Goal: Find specific page/section: Find specific page/section

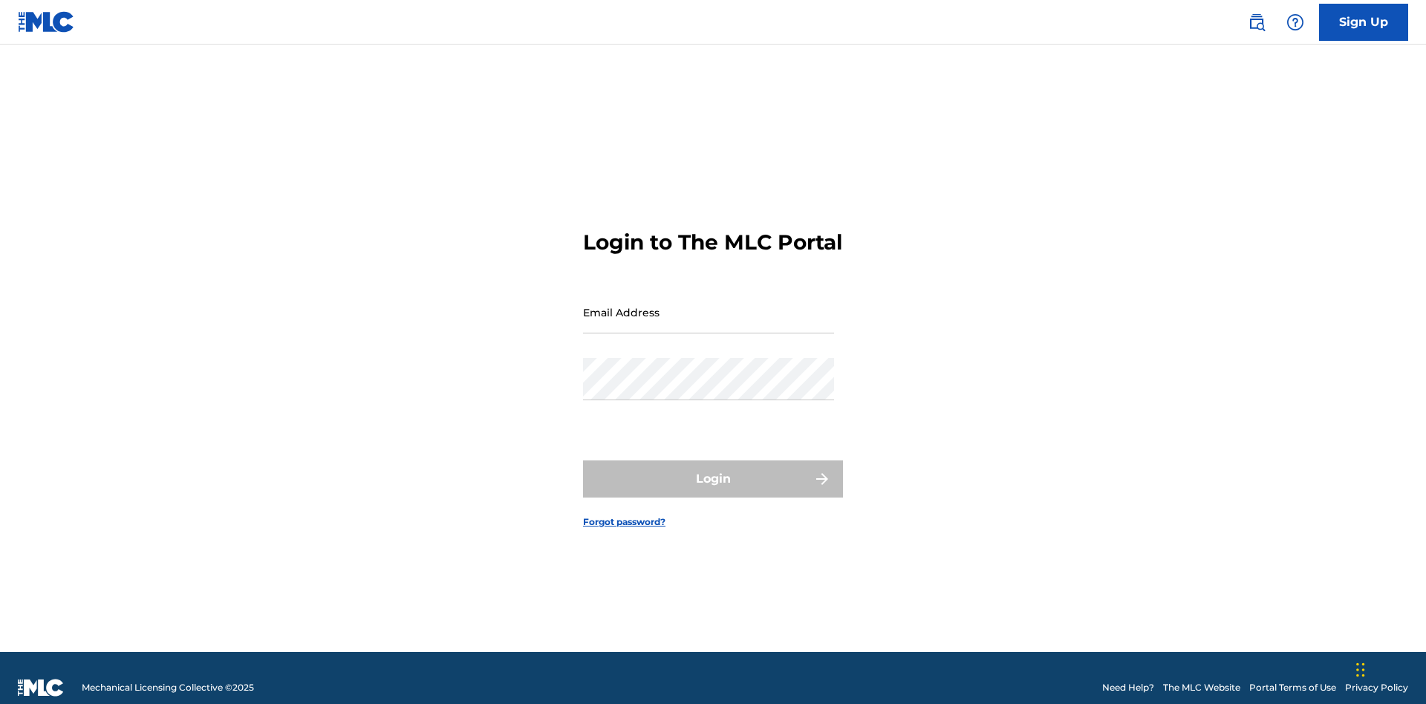
scroll to position [19, 0]
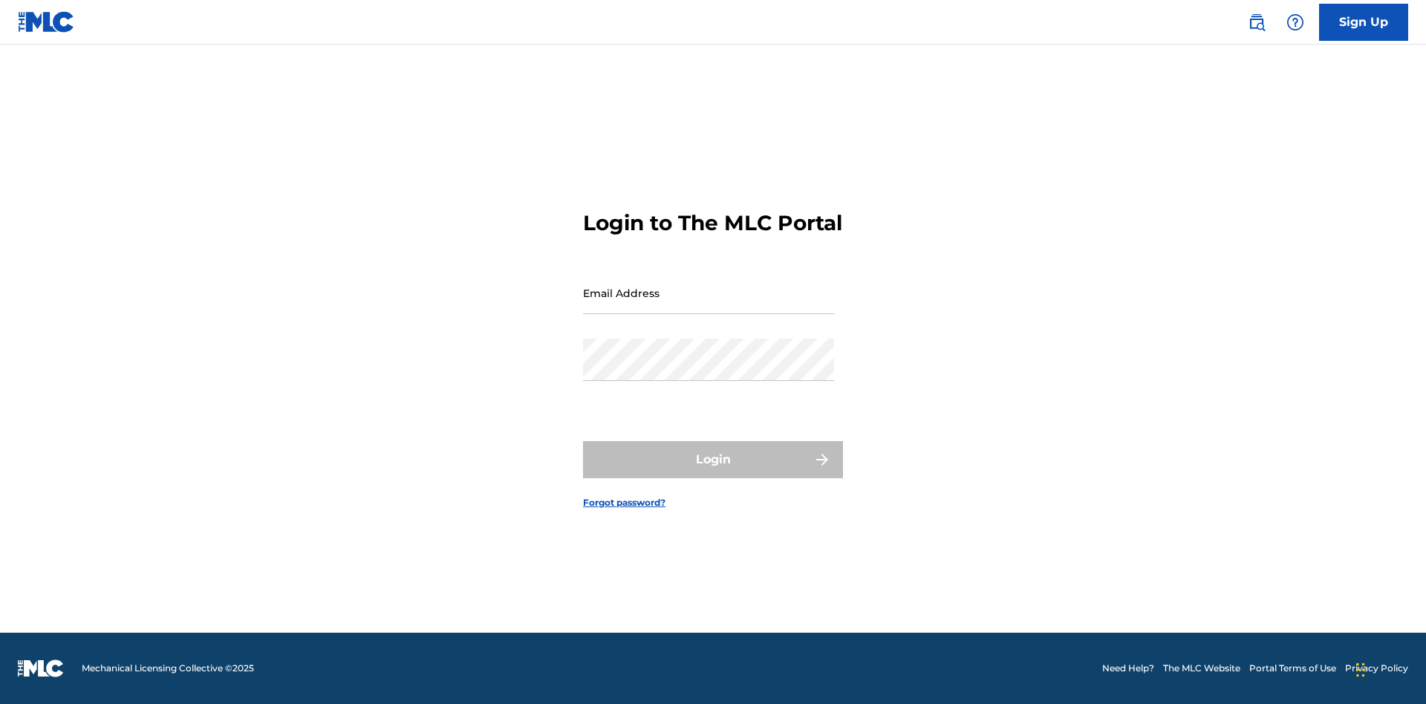
click at [708, 305] on input "Email Address" at bounding box center [708, 293] width 251 height 42
type input "[PERSON_NAME][EMAIL_ADDRESS][DOMAIN_NAME]"
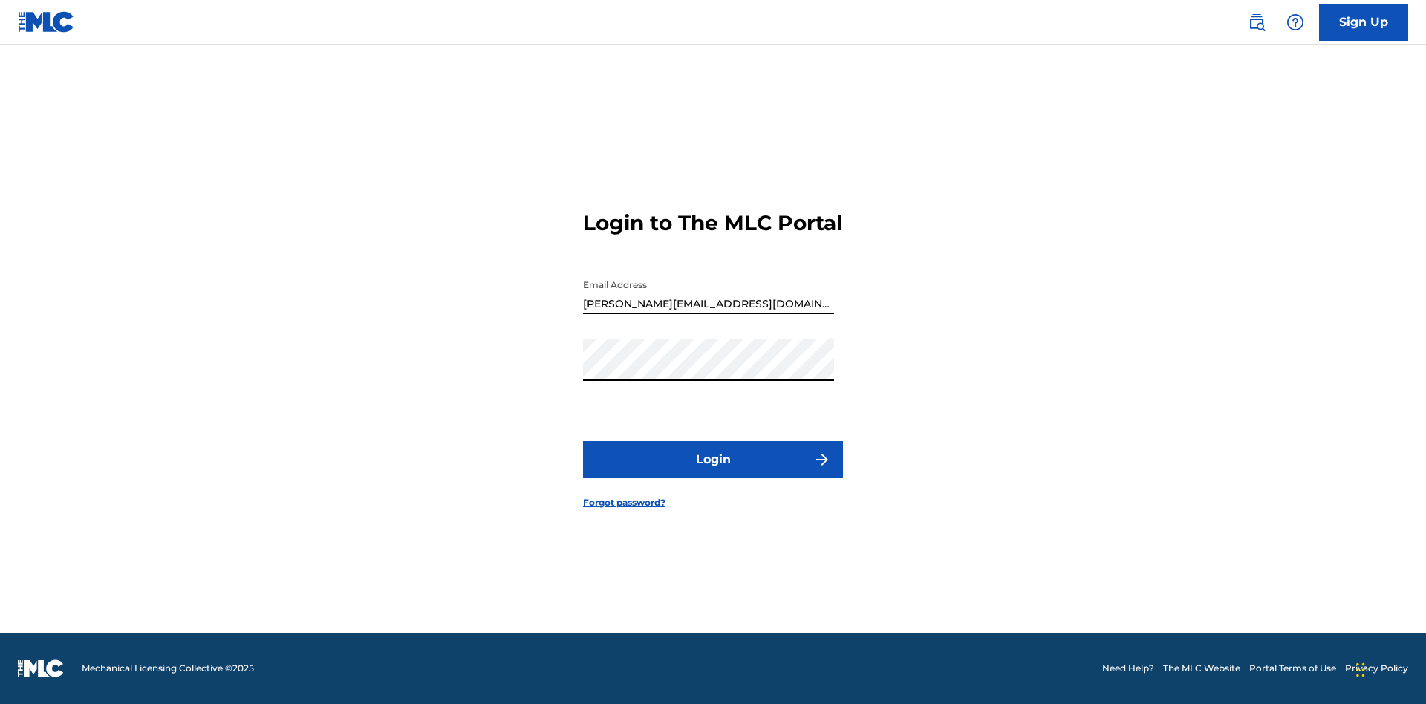
click at [713, 472] on button "Login" at bounding box center [713, 459] width 260 height 37
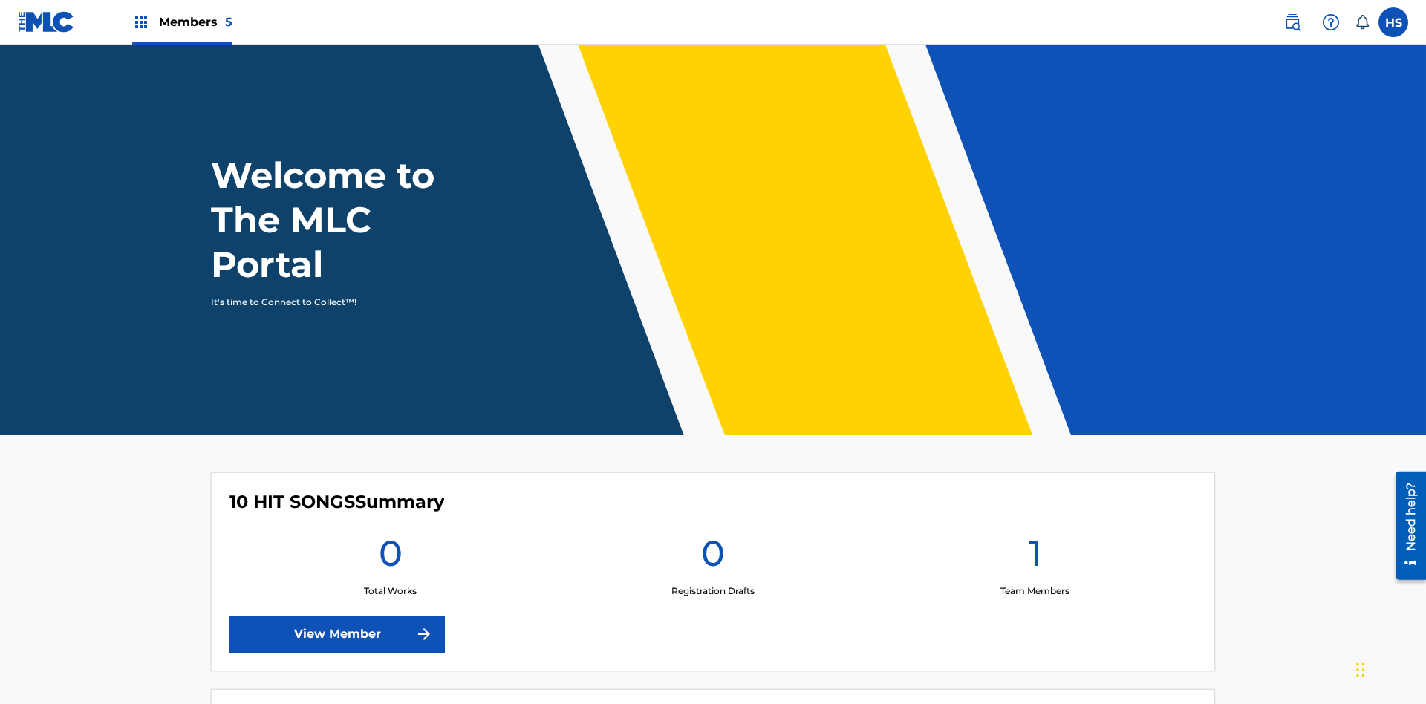
click at [181, 22] on span "Members 5" at bounding box center [196, 21] width 74 height 17
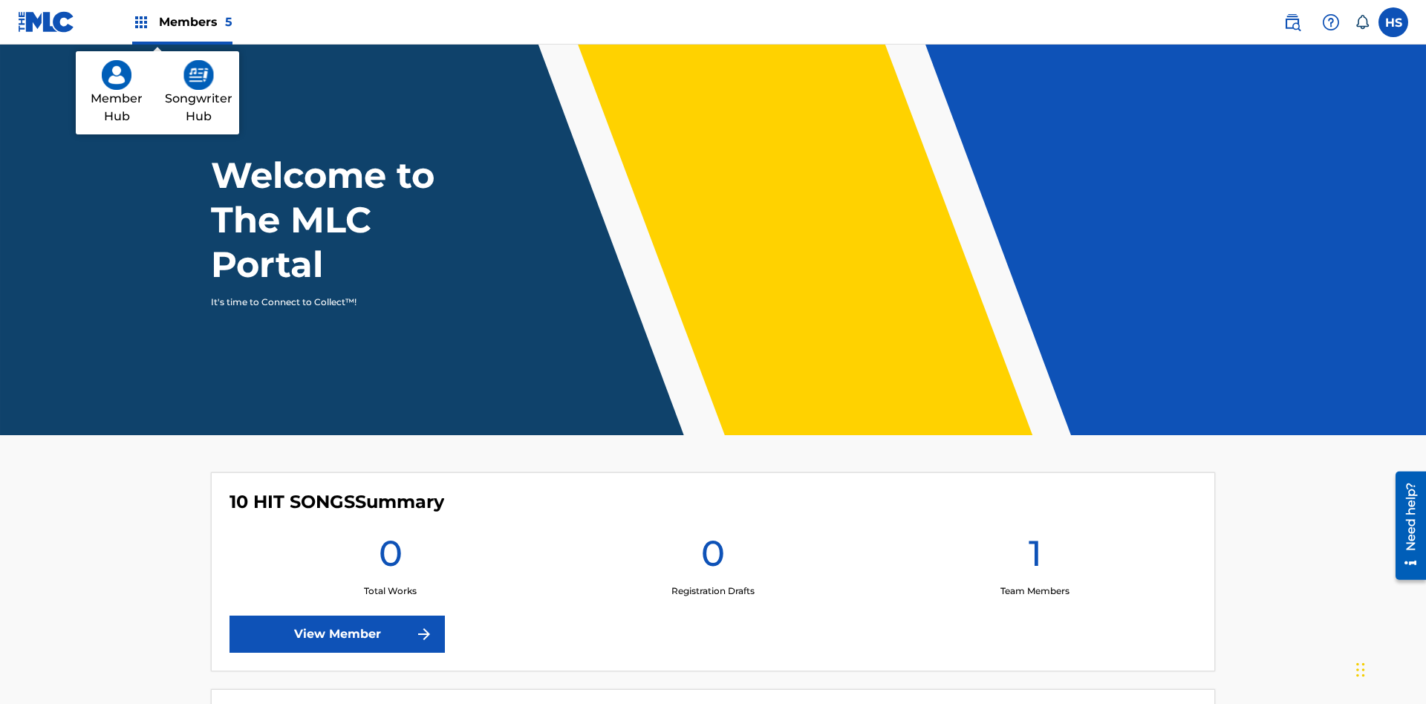
click at [117, 75] on img at bounding box center [117, 75] width 30 height 30
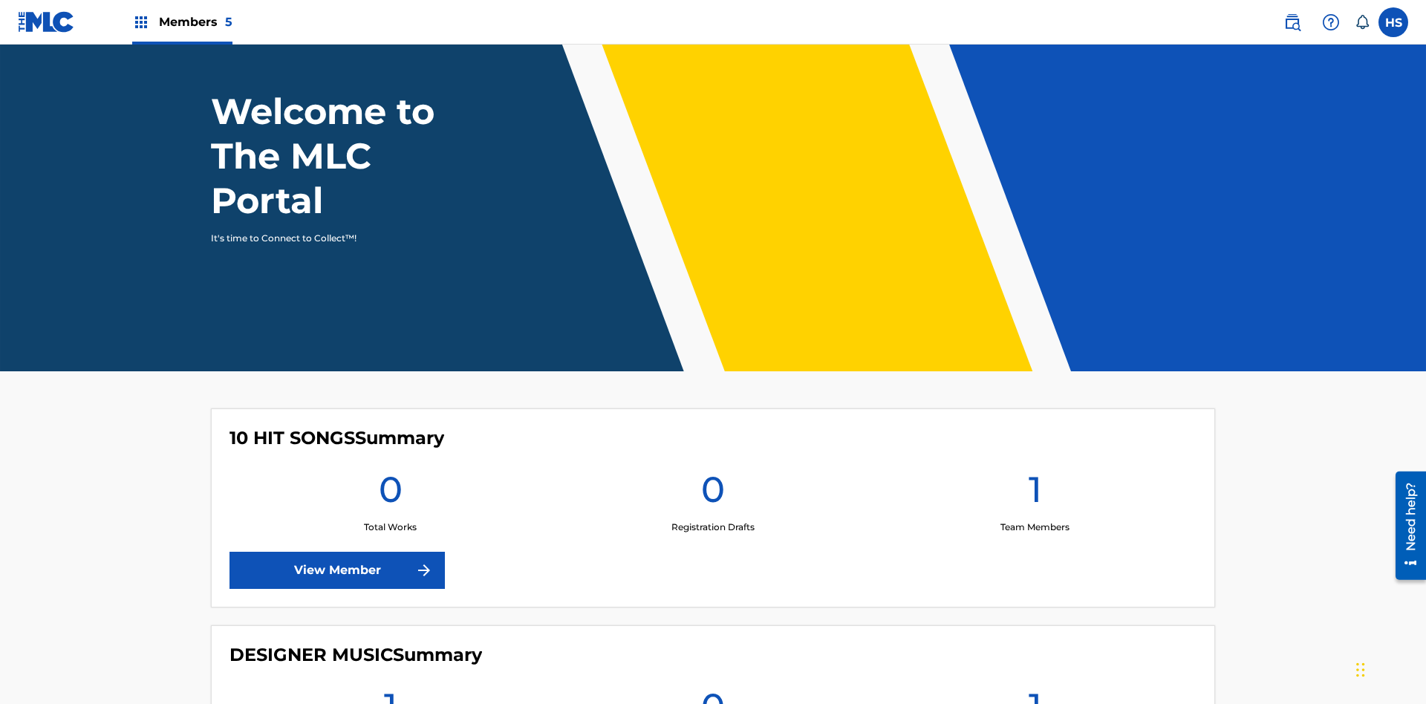
scroll to position [924, 0]
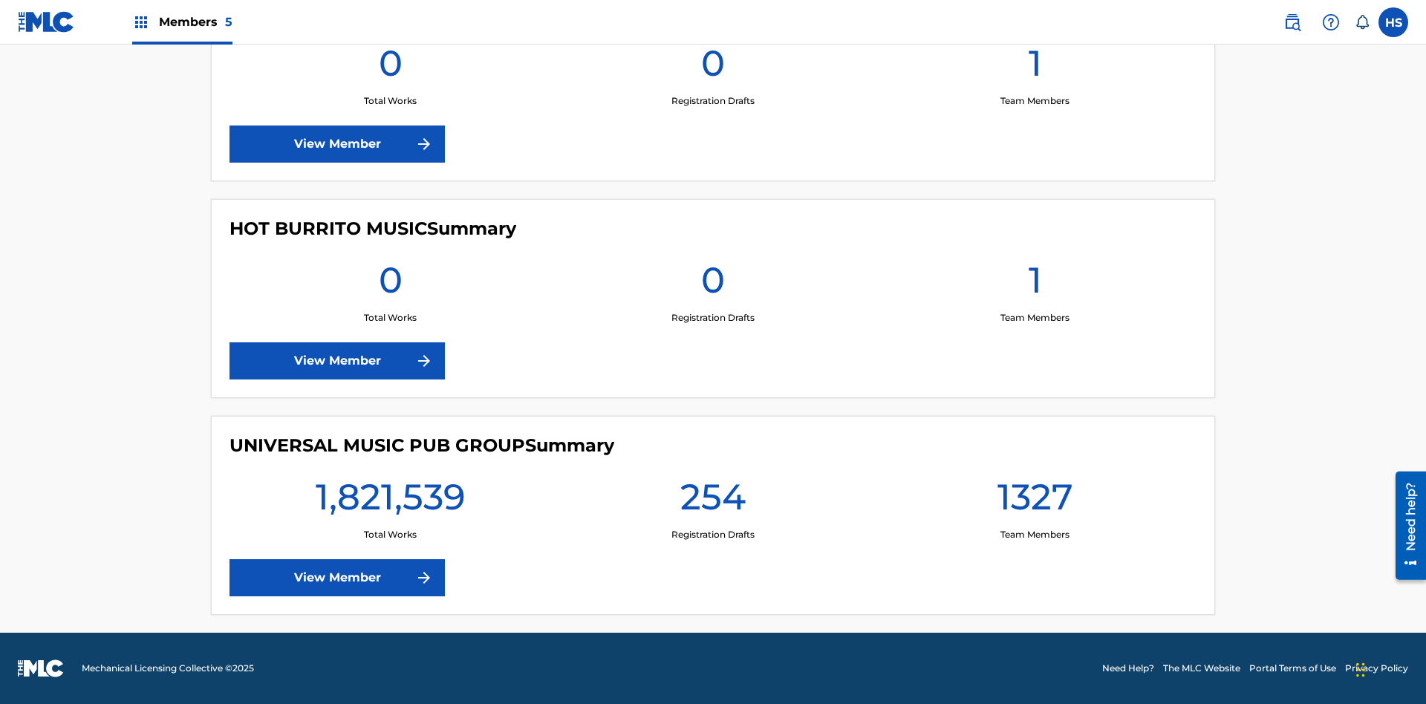
click at [337, 578] on link "View Member" at bounding box center [336, 577] width 215 height 37
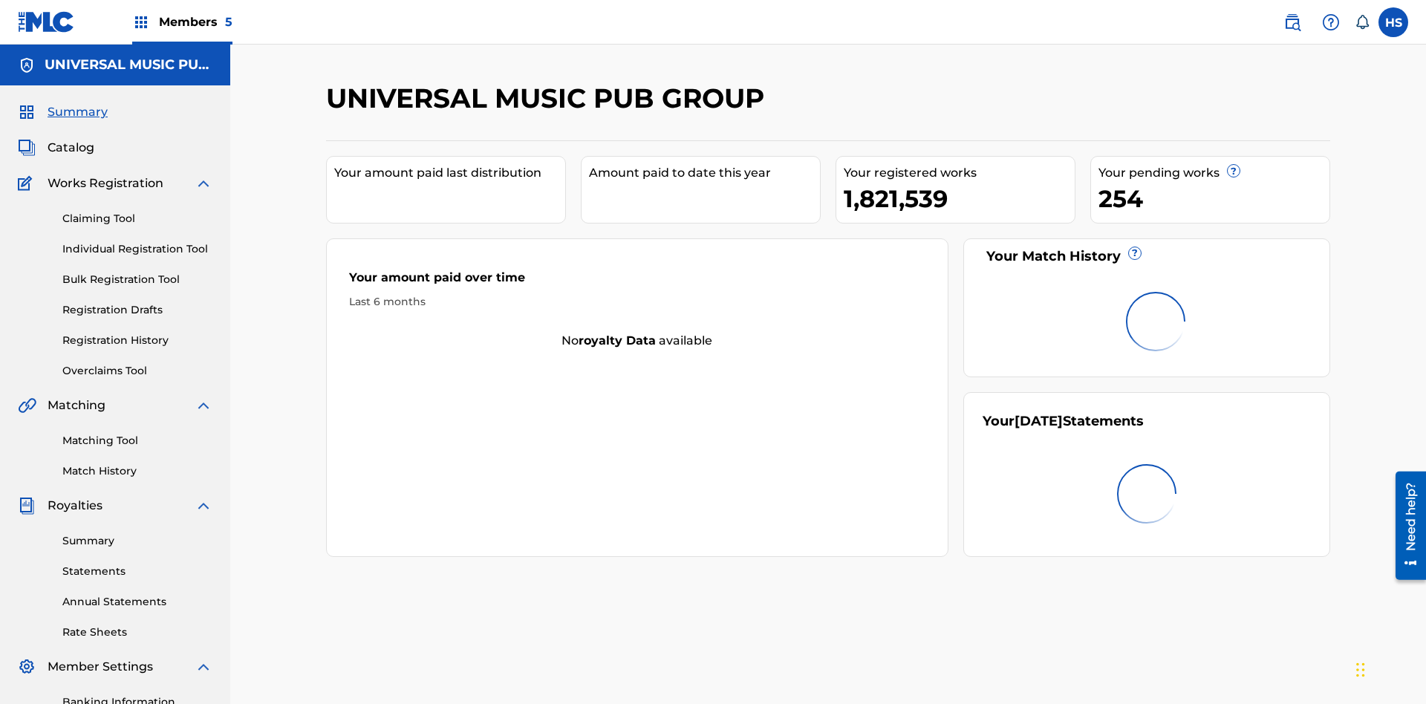
scroll to position [50, 0]
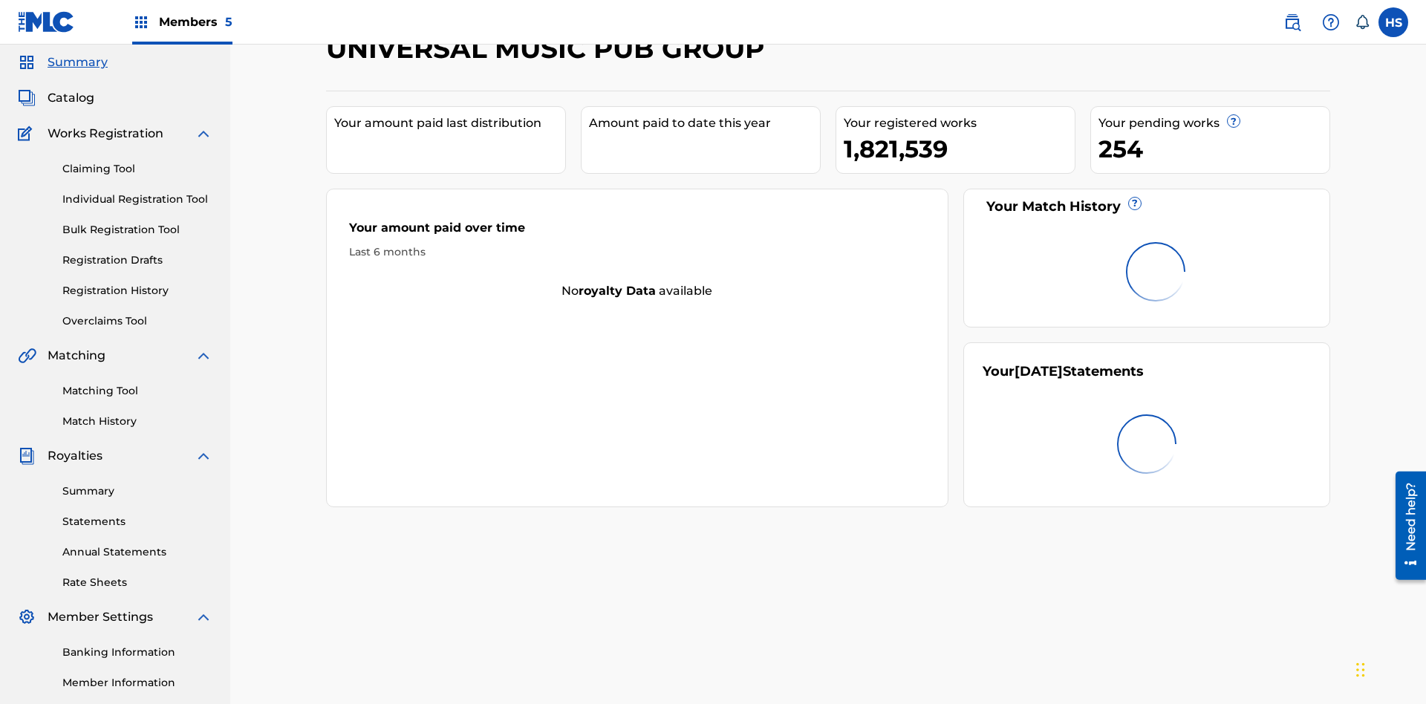
click at [71, 98] on span "Catalog" at bounding box center [71, 98] width 47 height 18
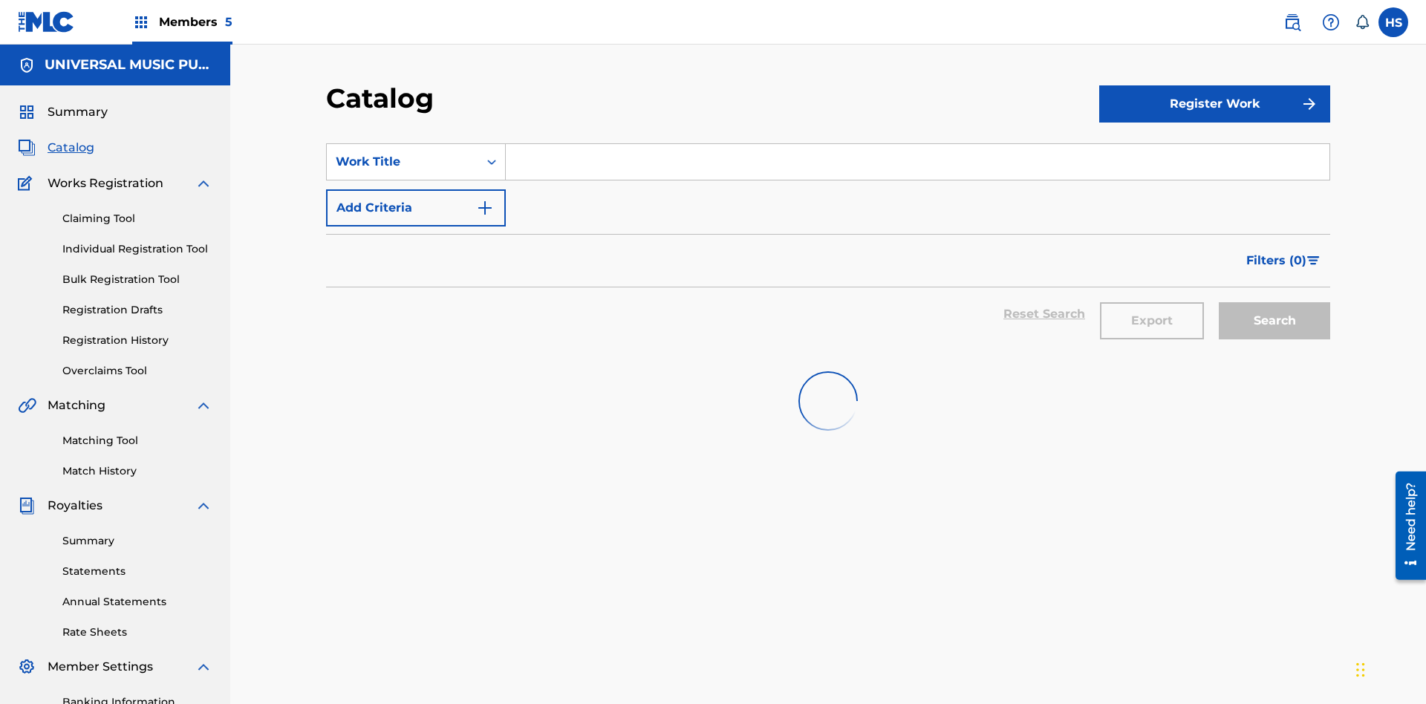
scroll to position [55, 0]
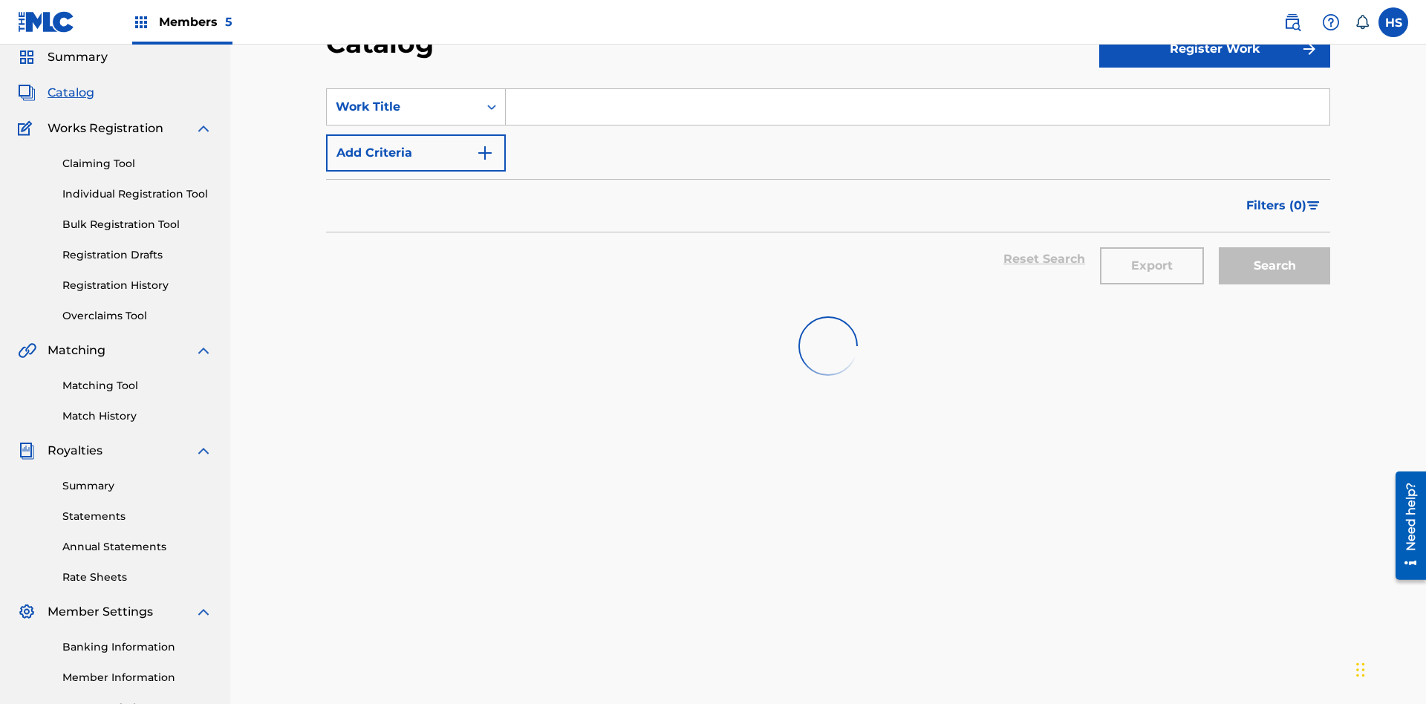
click at [917, 107] on input "Search Form" at bounding box center [918, 107] width 824 height 36
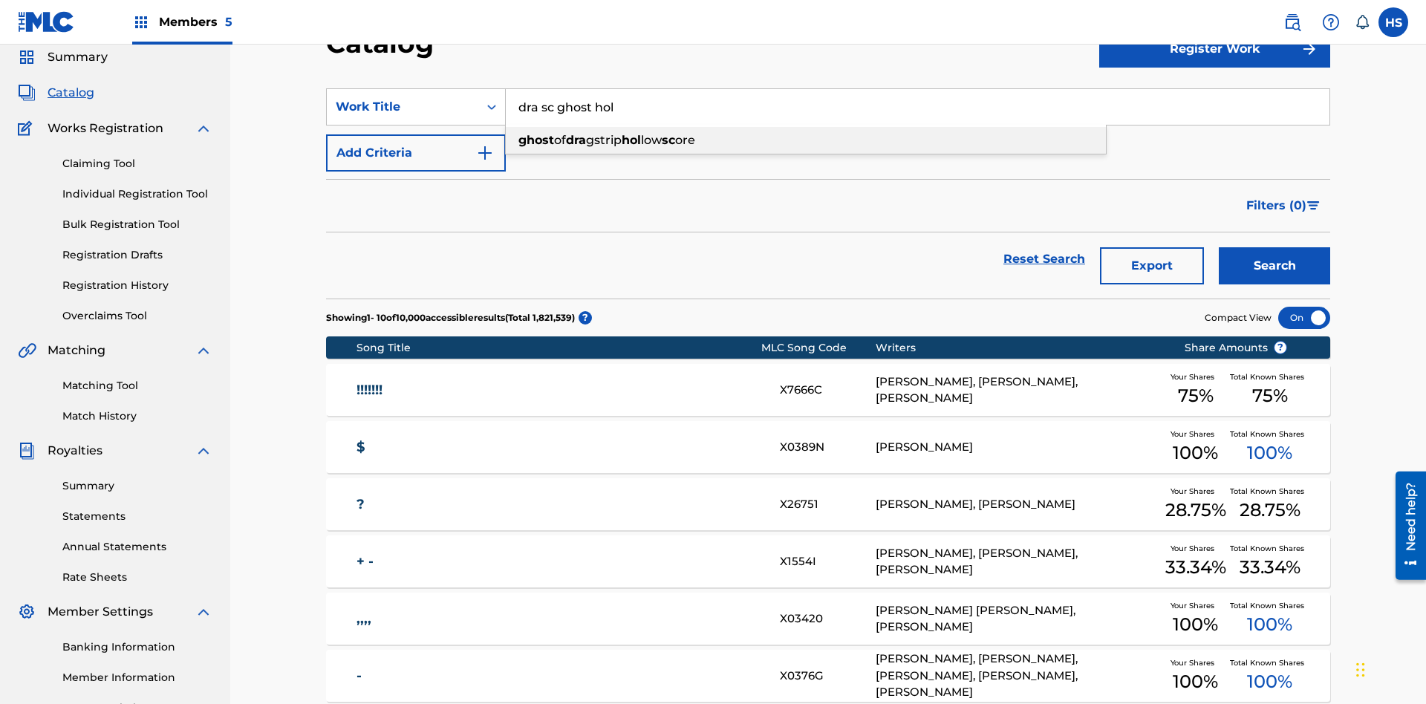
scroll to position [93, 0]
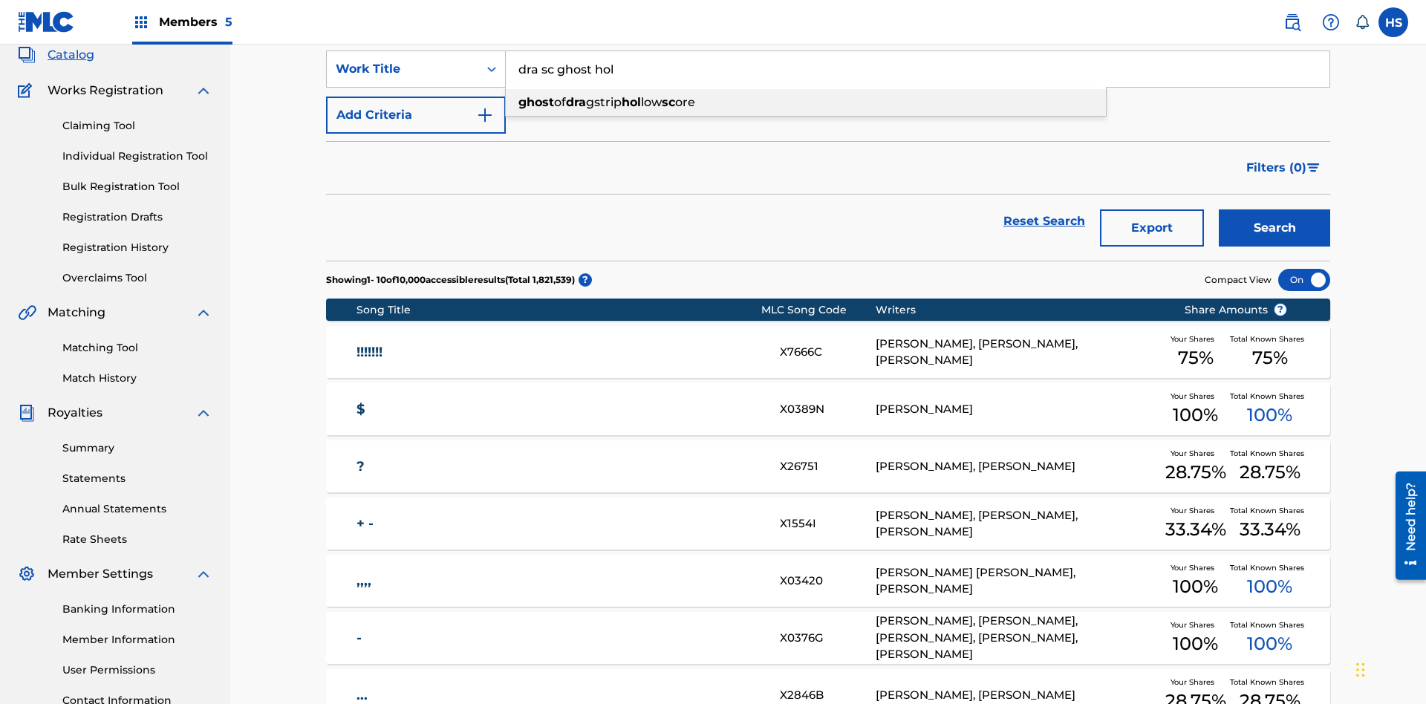
click at [806, 102] on div "ghost of dra gstrip hol low sc ore" at bounding box center [806, 102] width 600 height 27
type input "ghost of dragstrip hollow score"
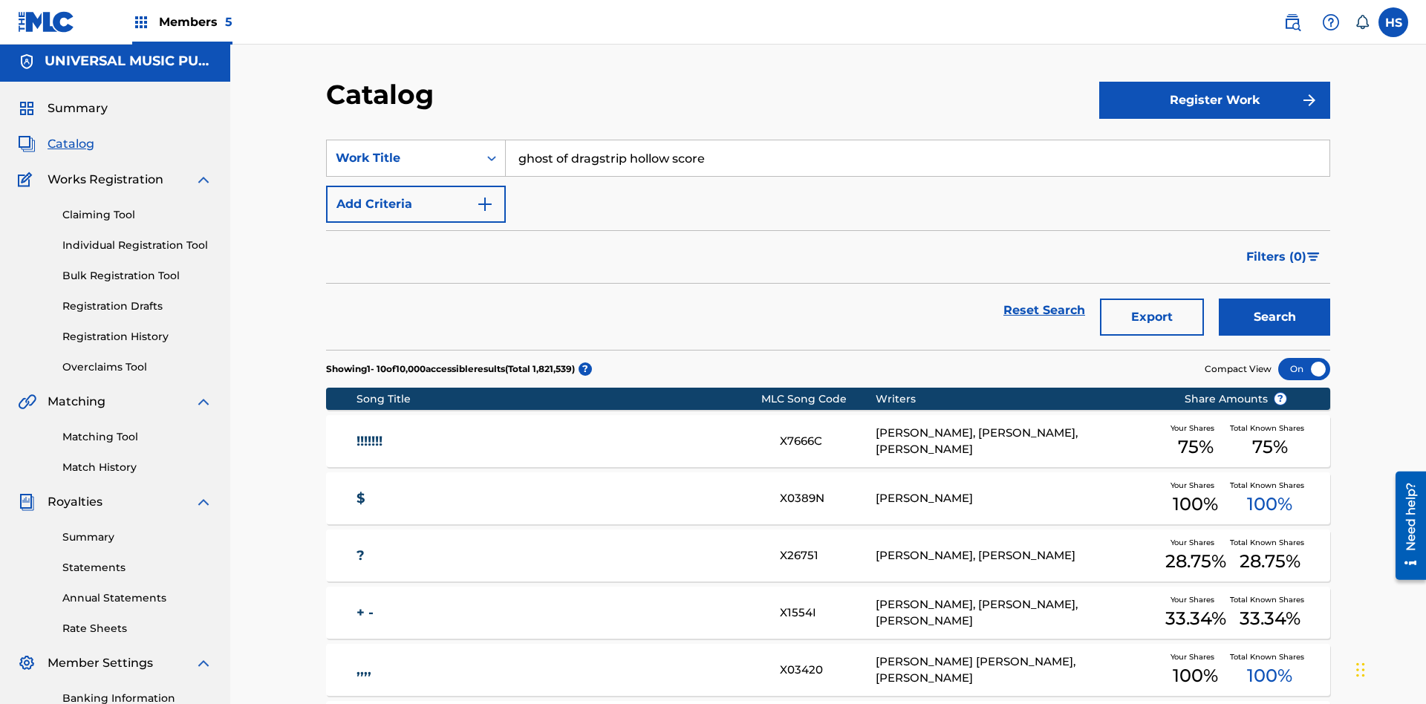
click at [181, 22] on span "Members 5" at bounding box center [196, 21] width 74 height 17
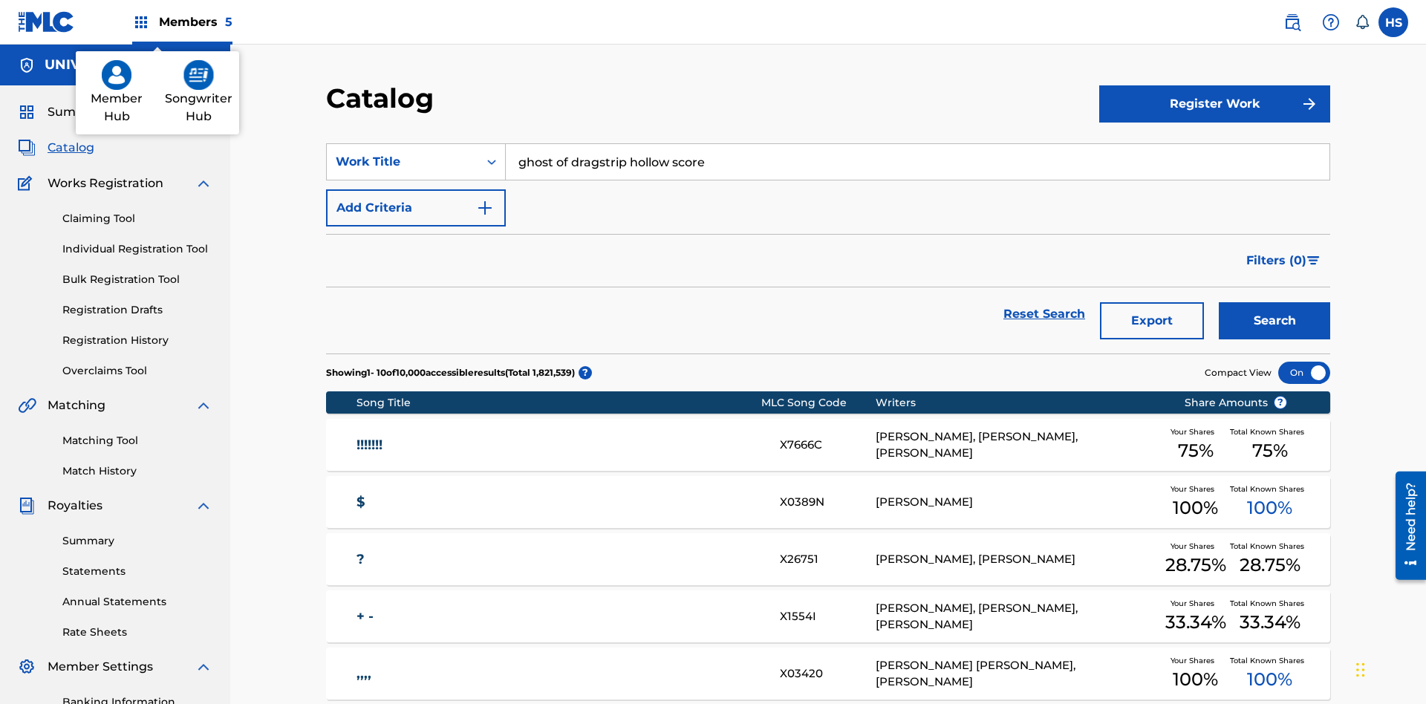
click at [198, 75] on img at bounding box center [198, 75] width 30 height 30
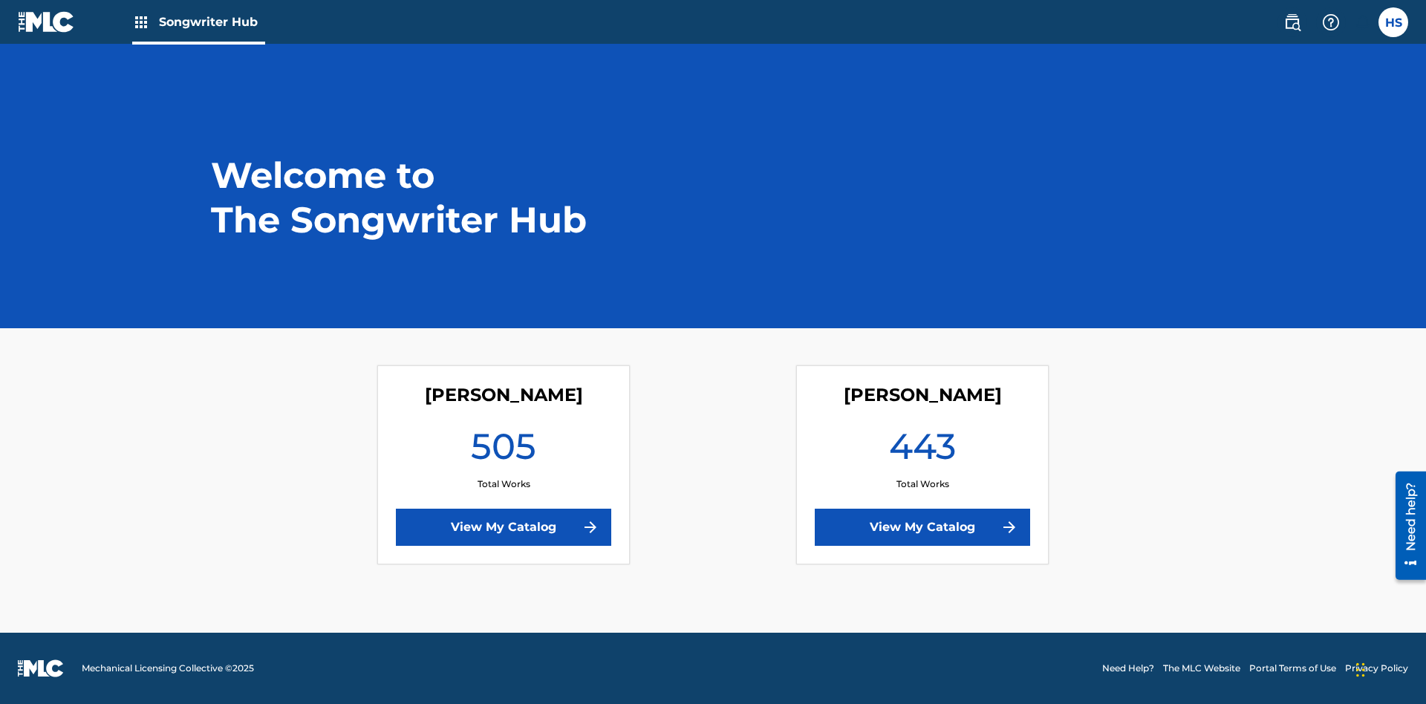
click at [922, 527] on link "View My Catalog" at bounding box center [922, 527] width 215 height 37
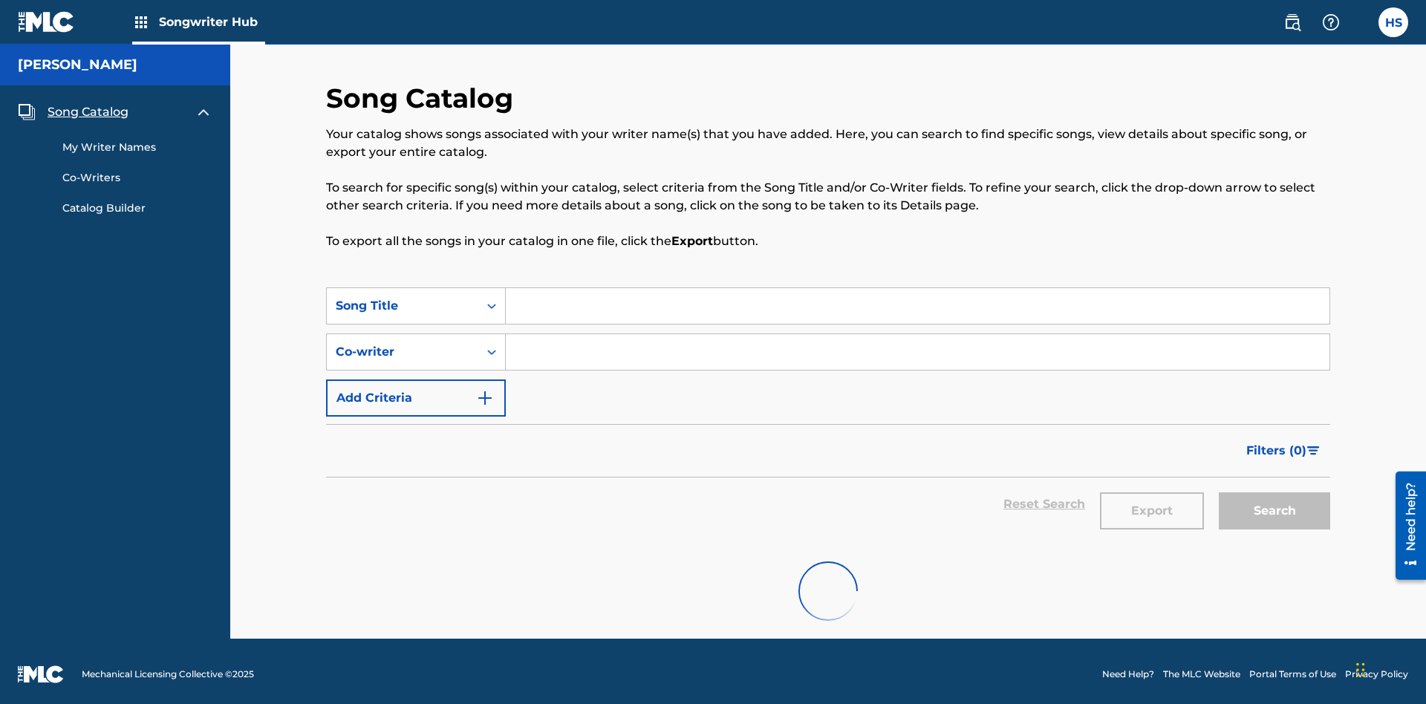
scroll to position [6, 0]
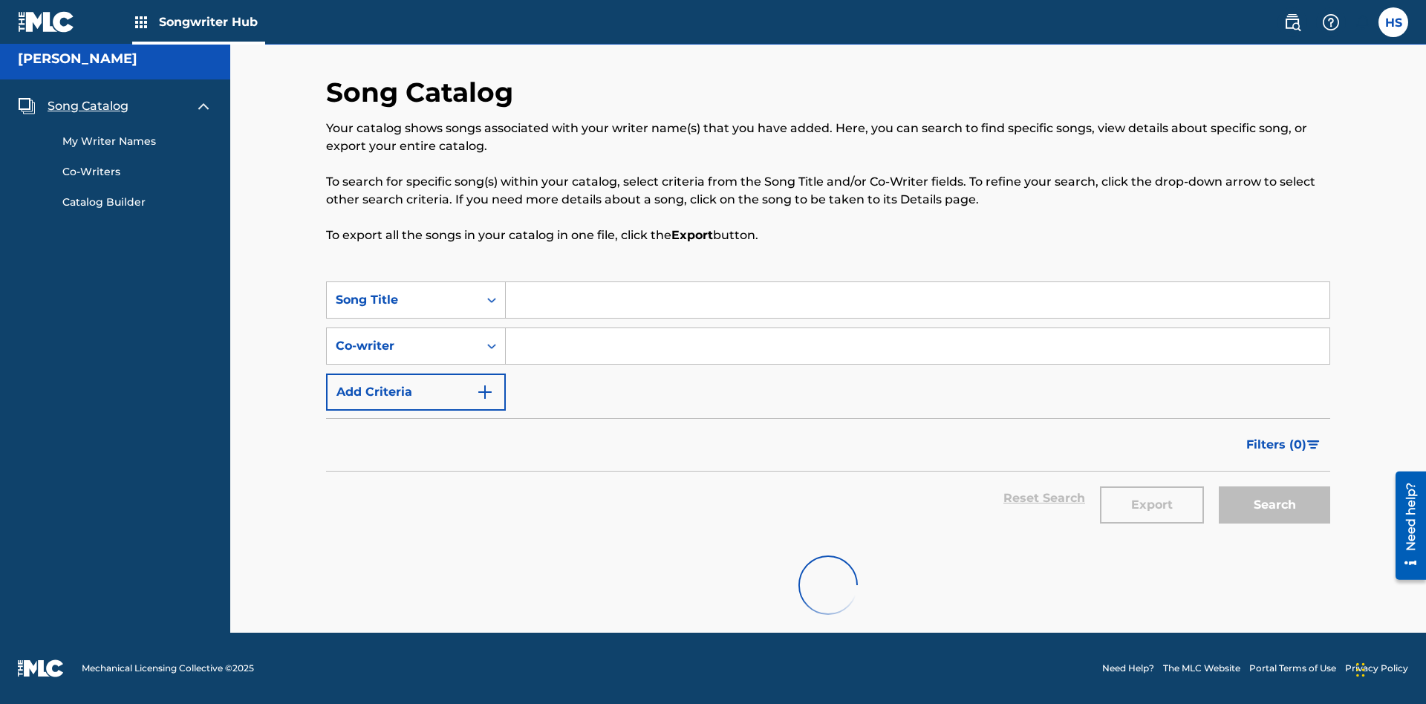
click at [88, 106] on span "Song Catalog" at bounding box center [88, 106] width 81 height 18
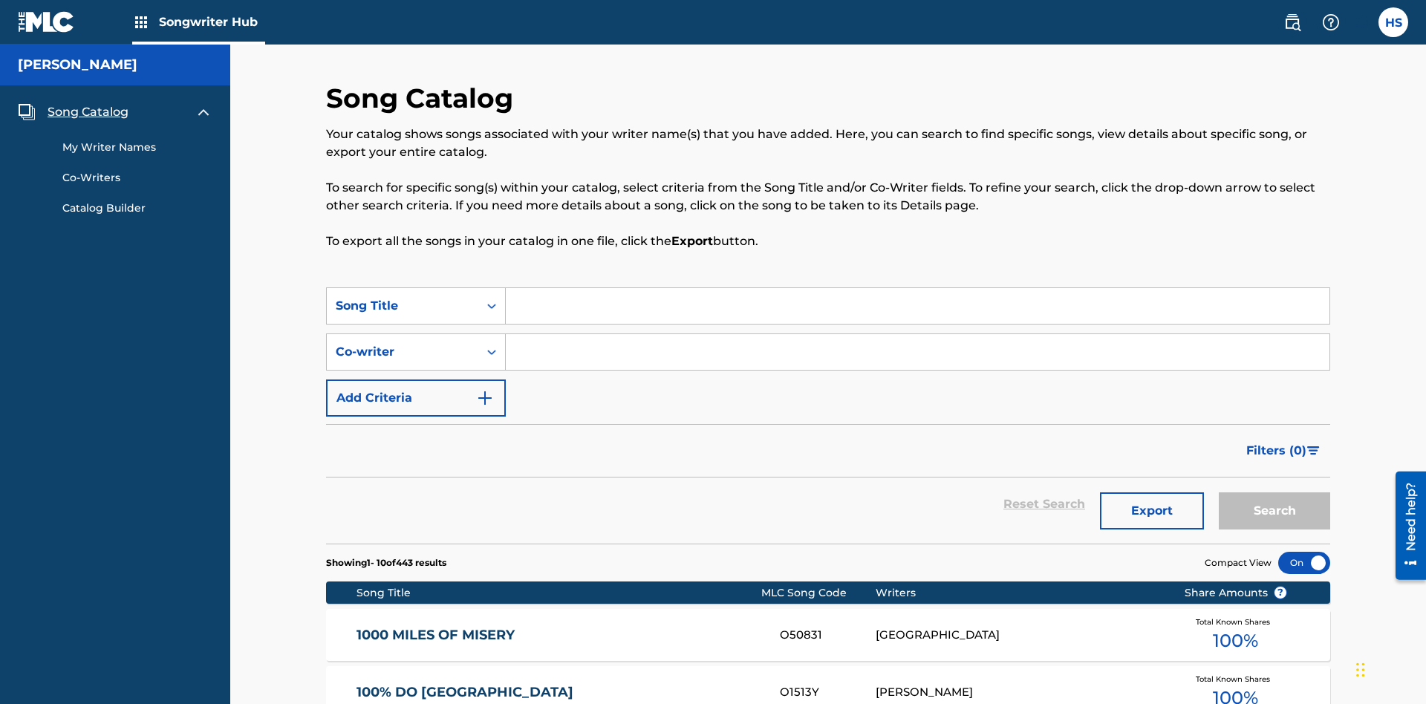
scroll to position [199, 0]
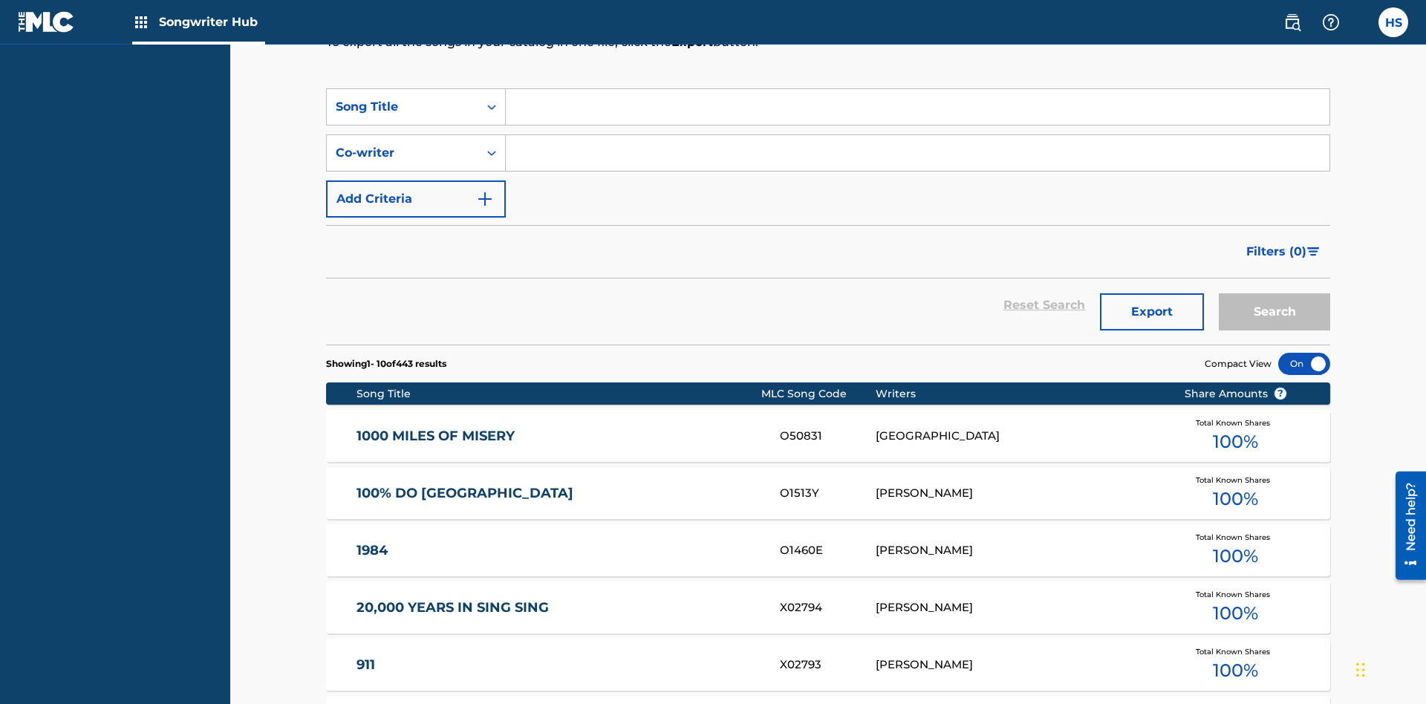
click at [917, 107] on input "Search Form" at bounding box center [918, 107] width 824 height 36
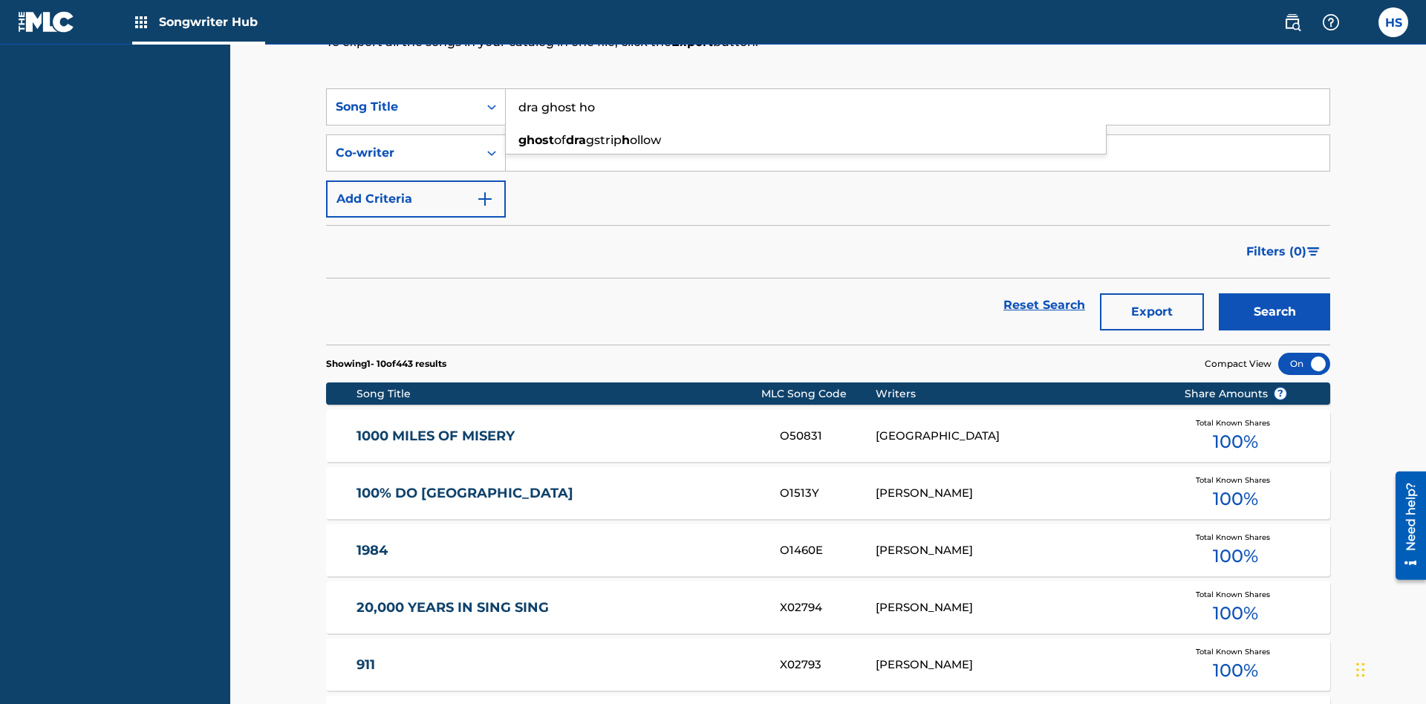
type input "dra ghost hol"
